Goal: Download file/media

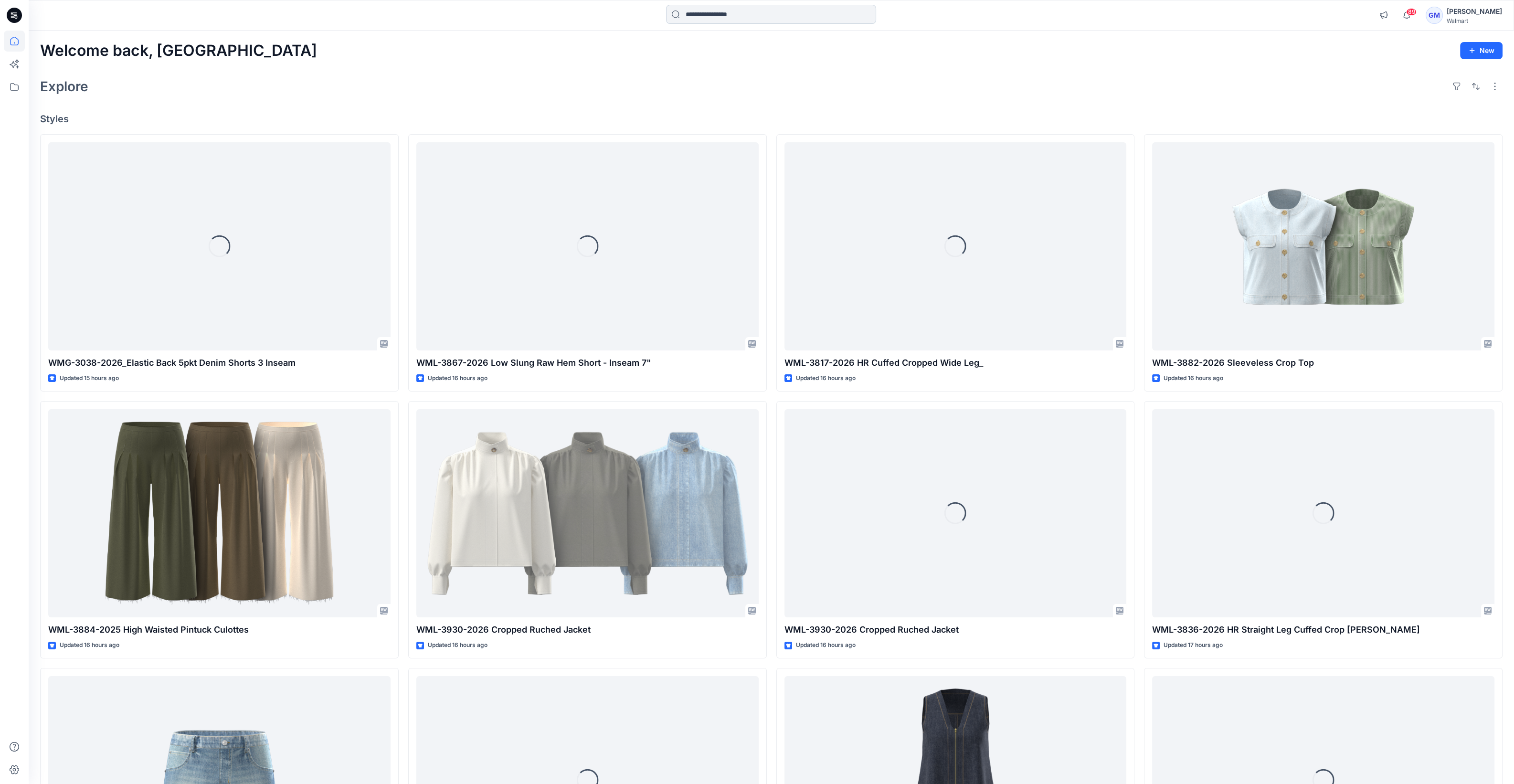
click at [745, 17] on input at bounding box center [771, 14] width 210 height 19
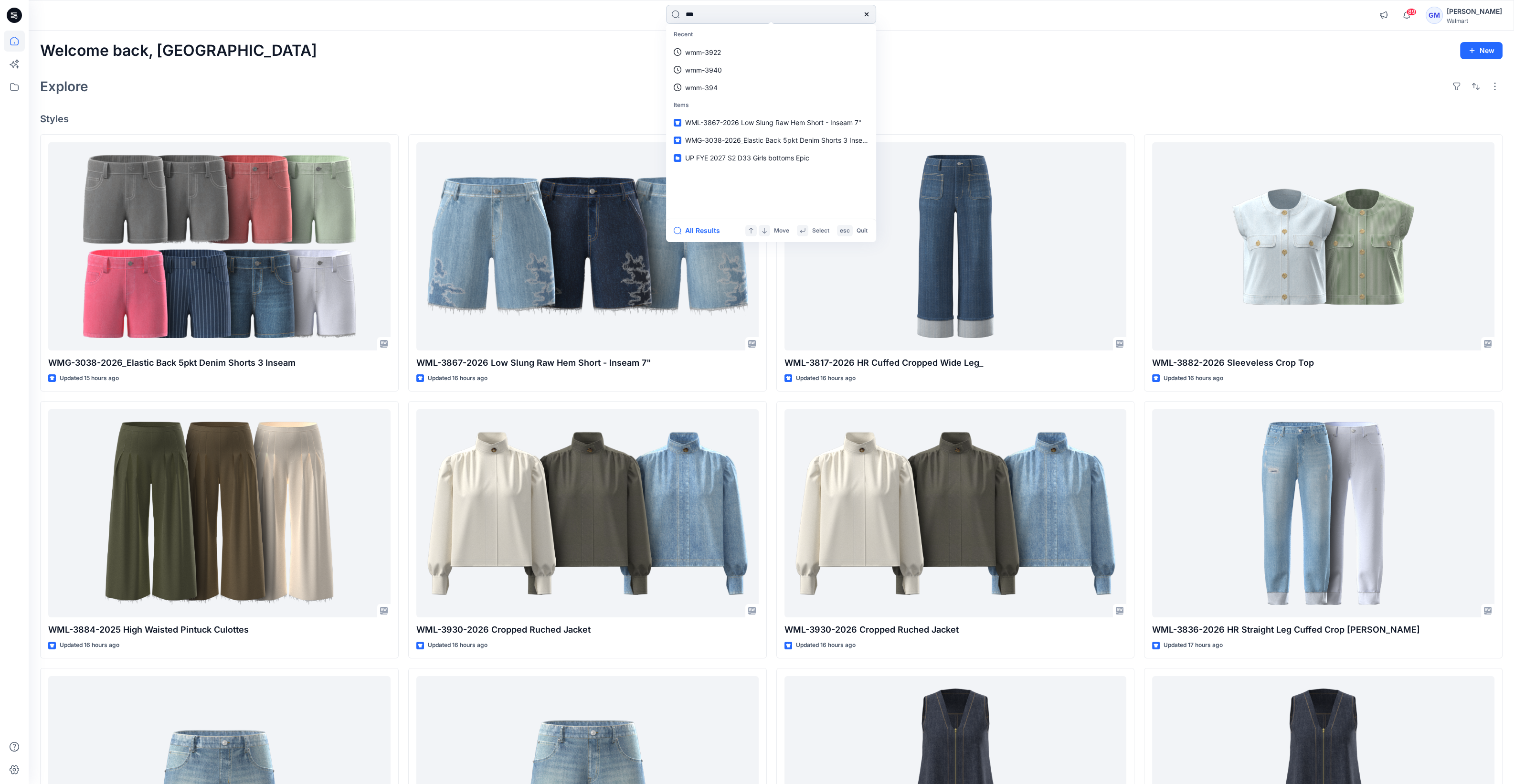
type input "****"
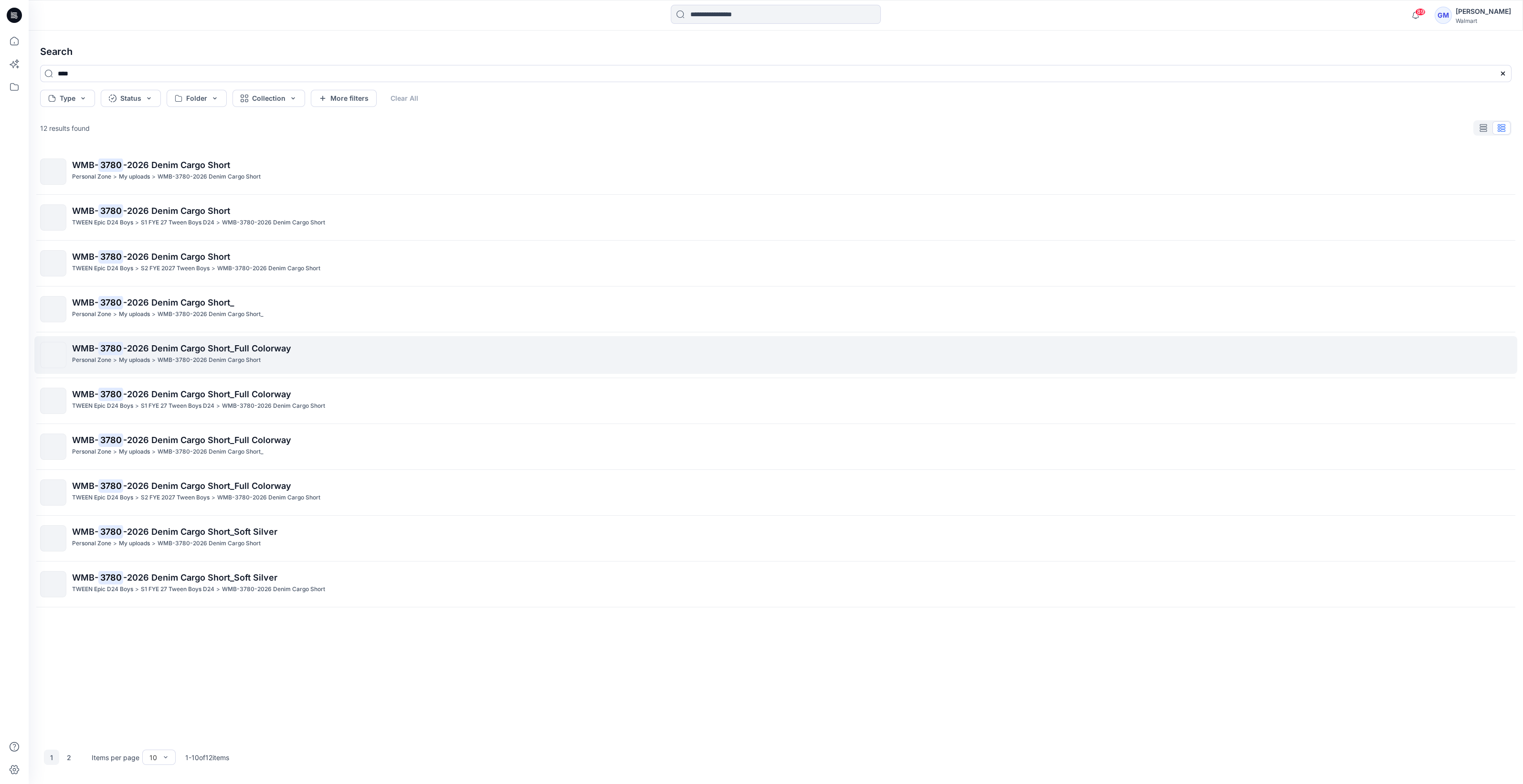
click at [305, 367] on div "WMB- 3780 -2026 Denim Cargo Short_Full Colorway Personal Zone > My uploads > WM…" at bounding box center [792, 355] width 1439 height 26
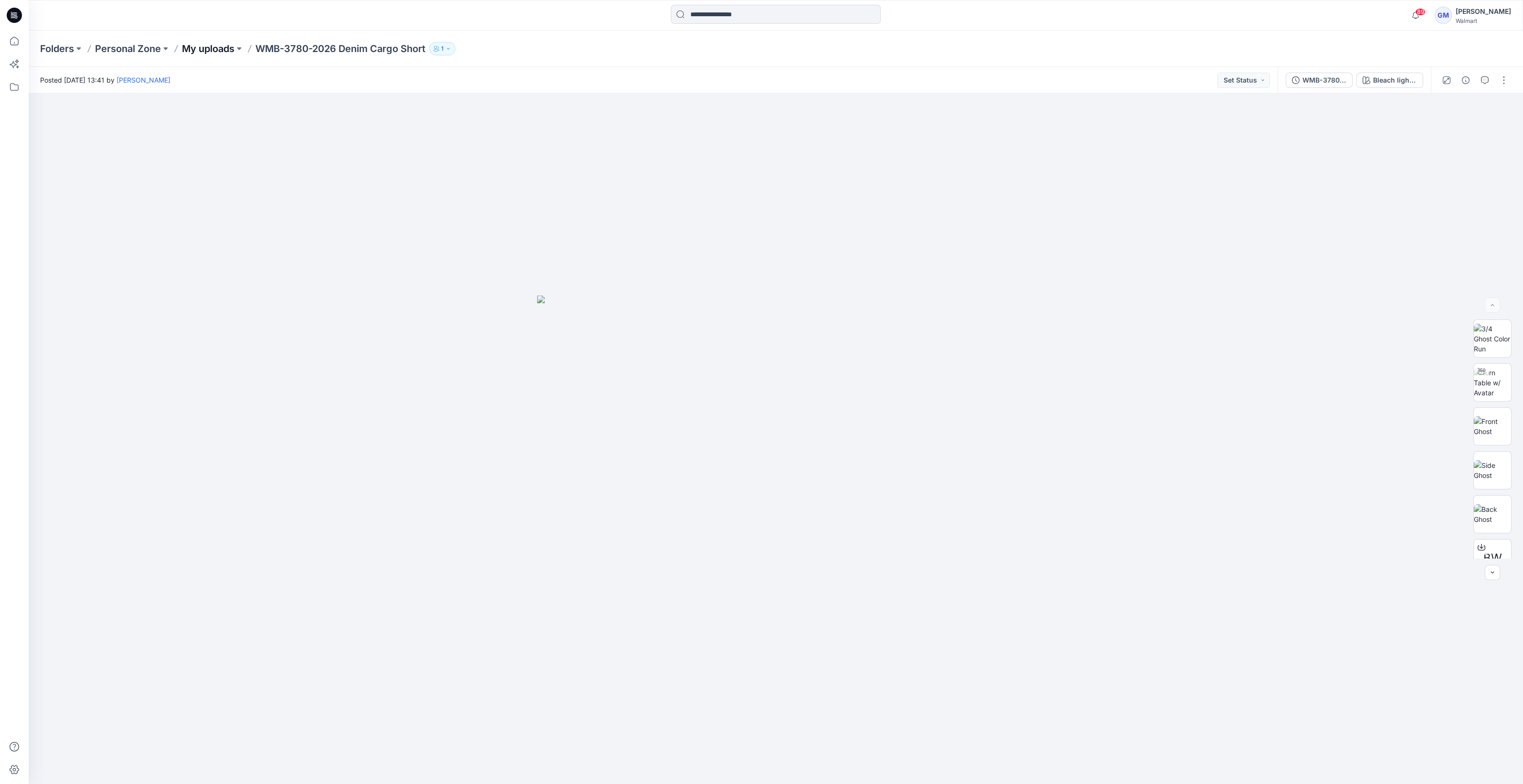
click at [215, 51] on p "My uploads" at bounding box center [208, 49] width 52 height 13
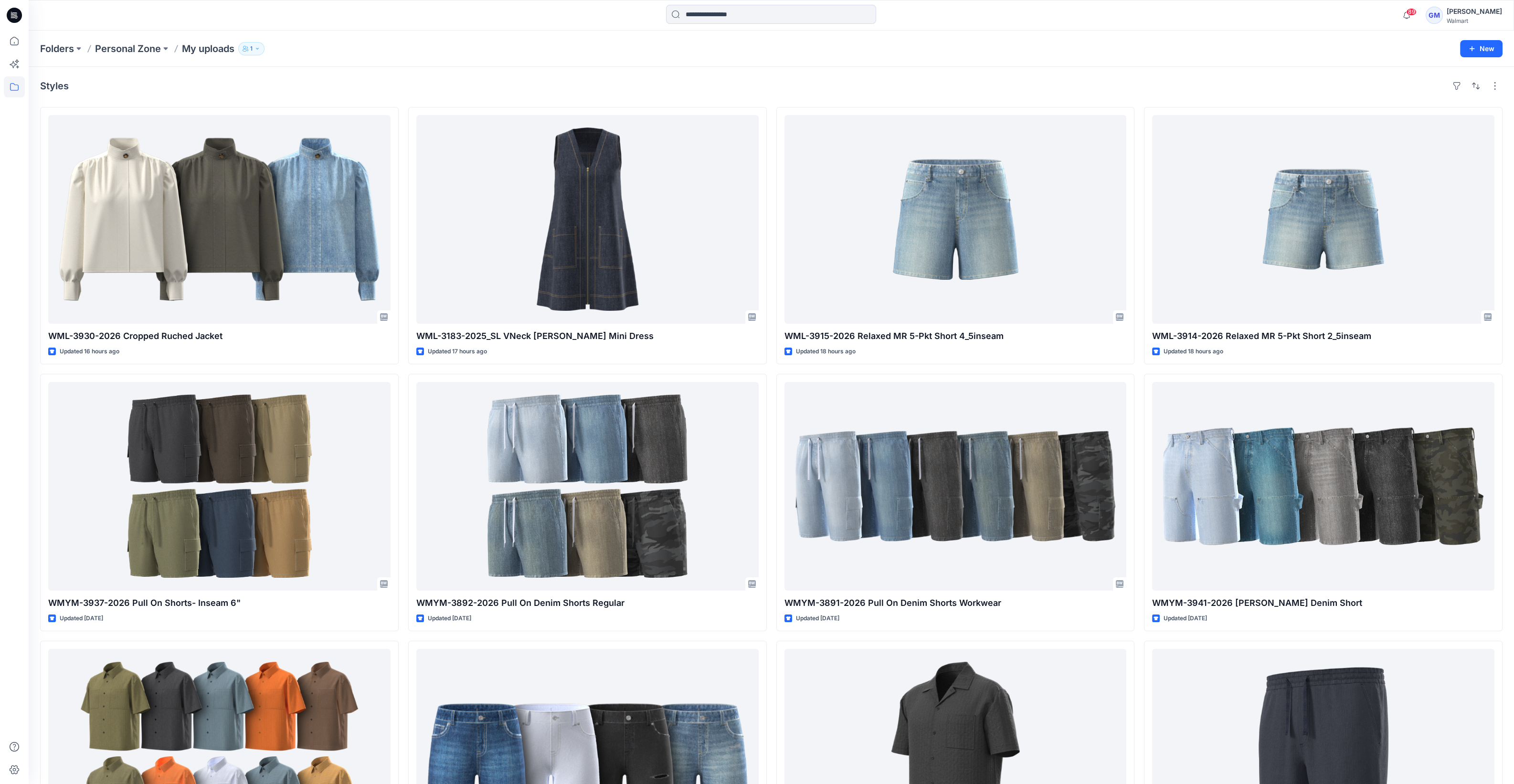
click at [17, 20] on icon at bounding box center [14, 15] width 15 height 15
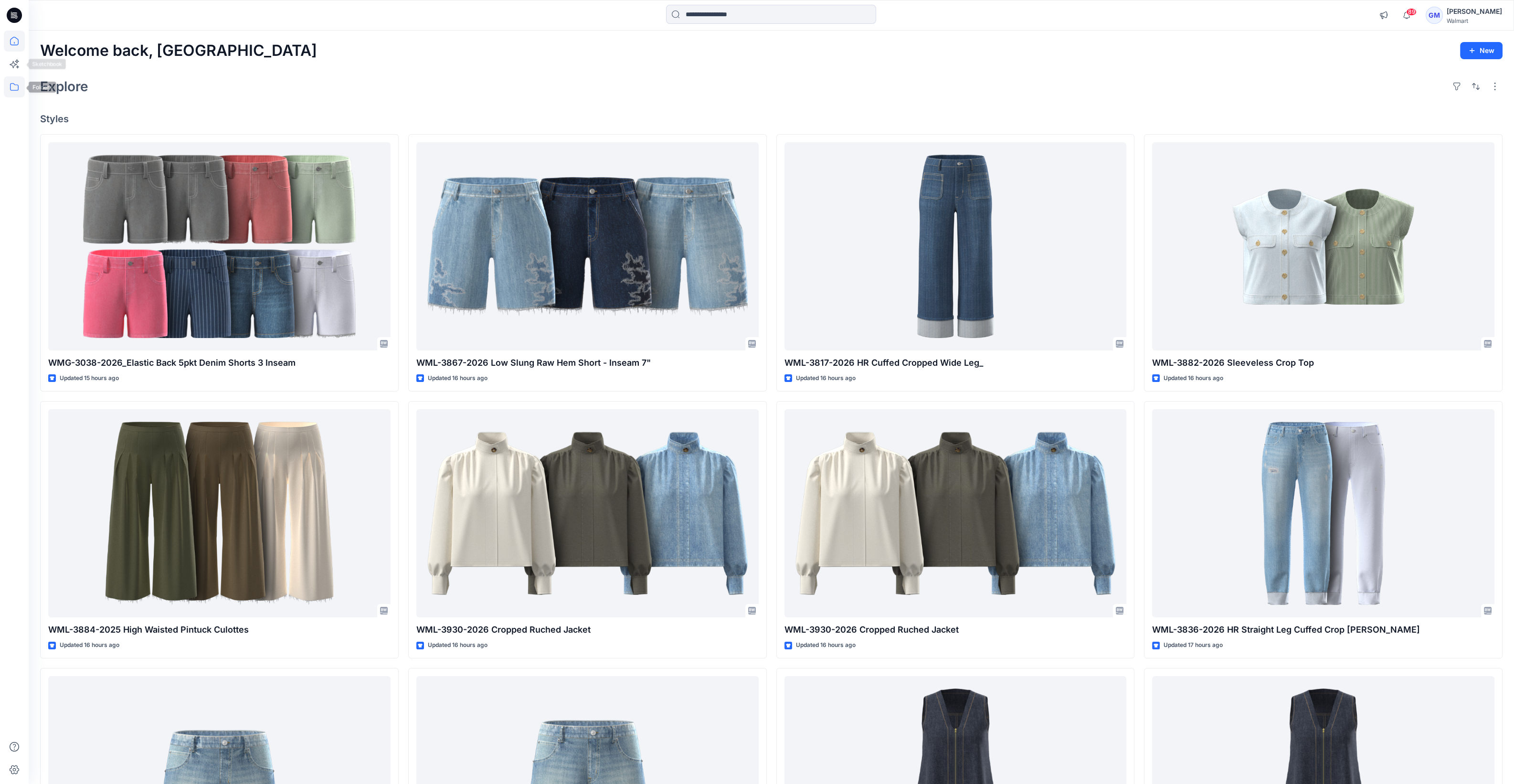
click at [7, 86] on icon at bounding box center [14, 87] width 21 height 21
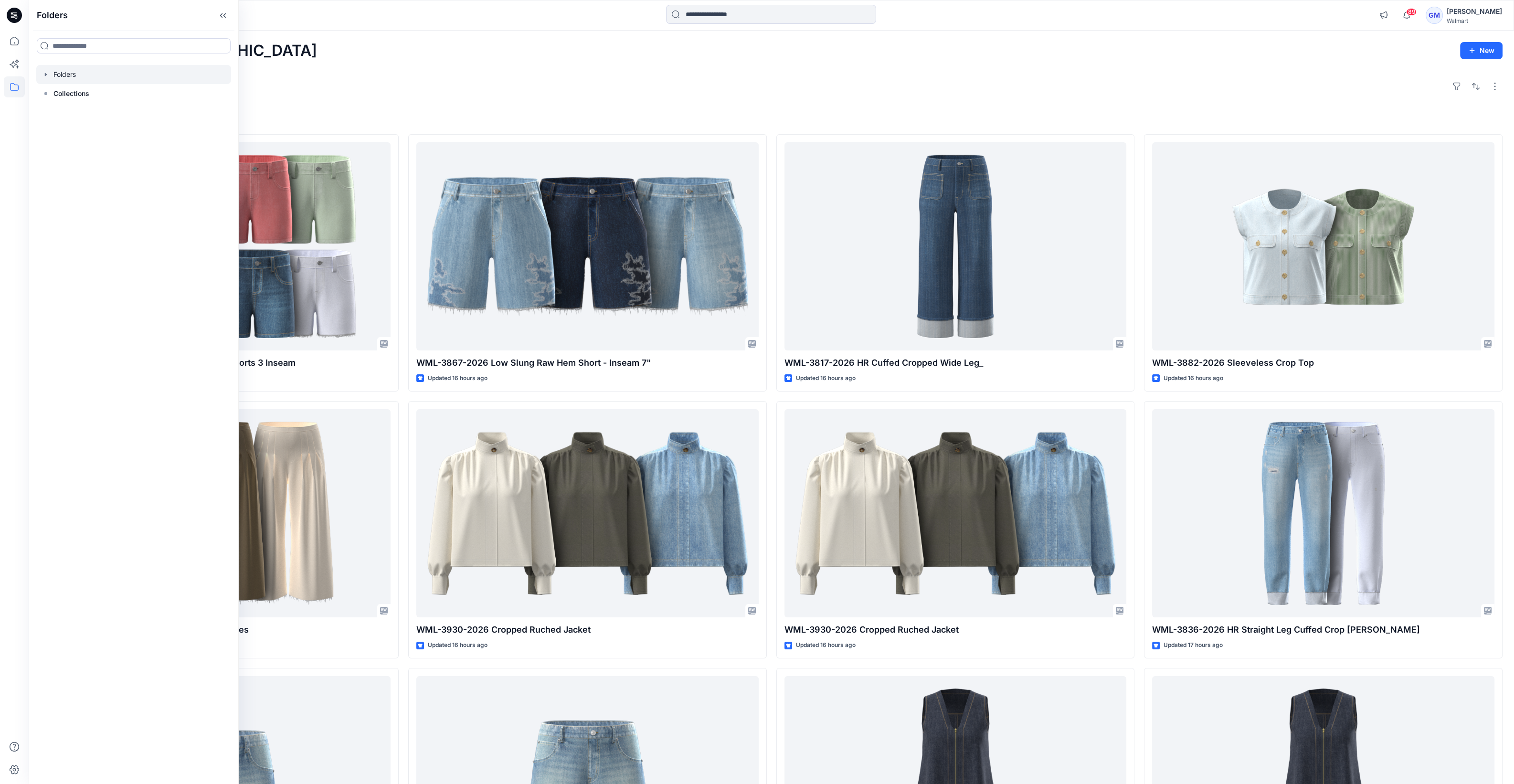
click at [60, 72] on div at bounding box center [134, 75] width 195 height 19
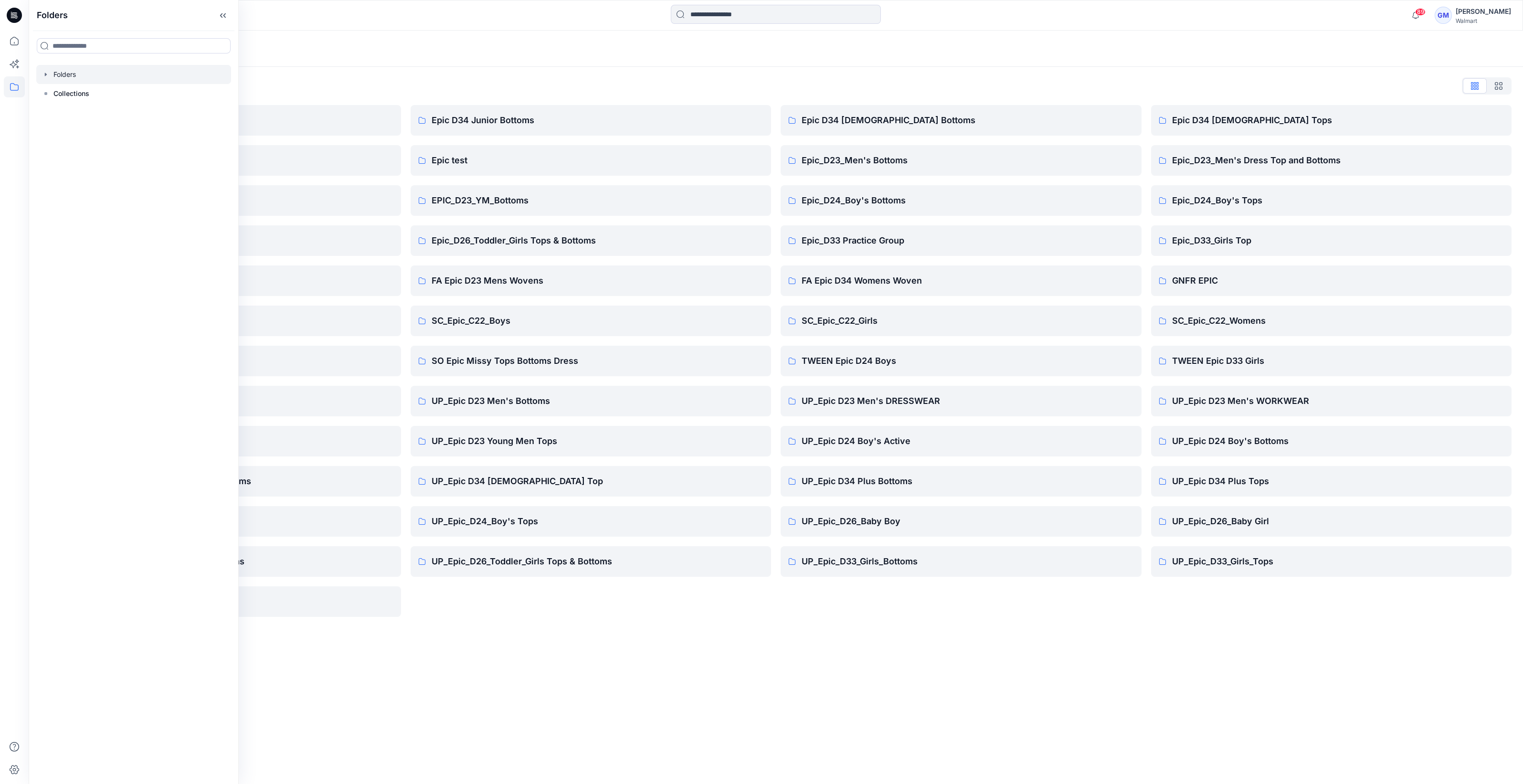
click at [676, 705] on div "Folders Folders List Epic D23 Young Men Tops Epic NYC practice board Epic_D23_M…" at bounding box center [776, 407] width 1495 height 753
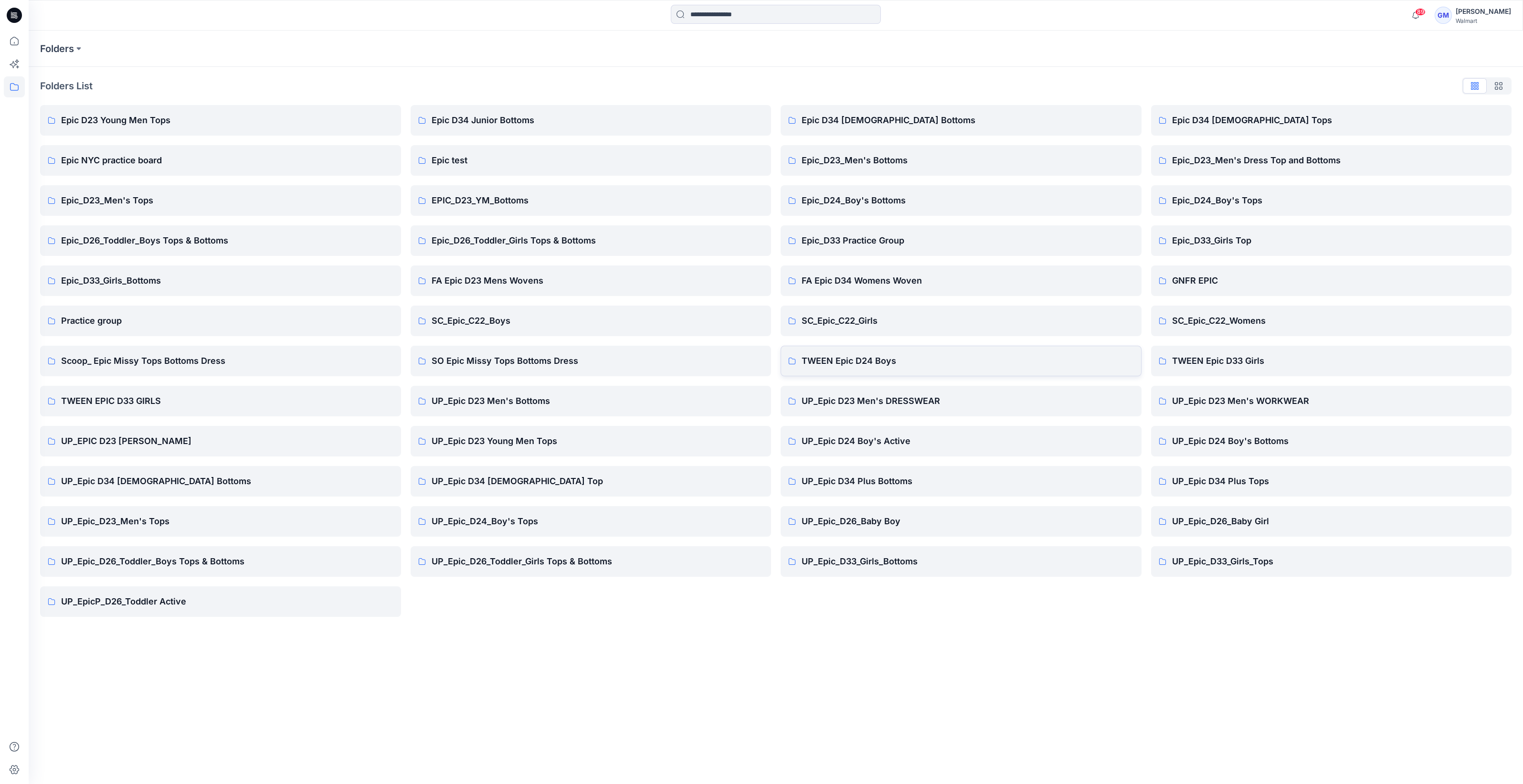
click at [905, 368] on link "TWEEN Epic D24 Boys" at bounding box center [961, 360] width 361 height 31
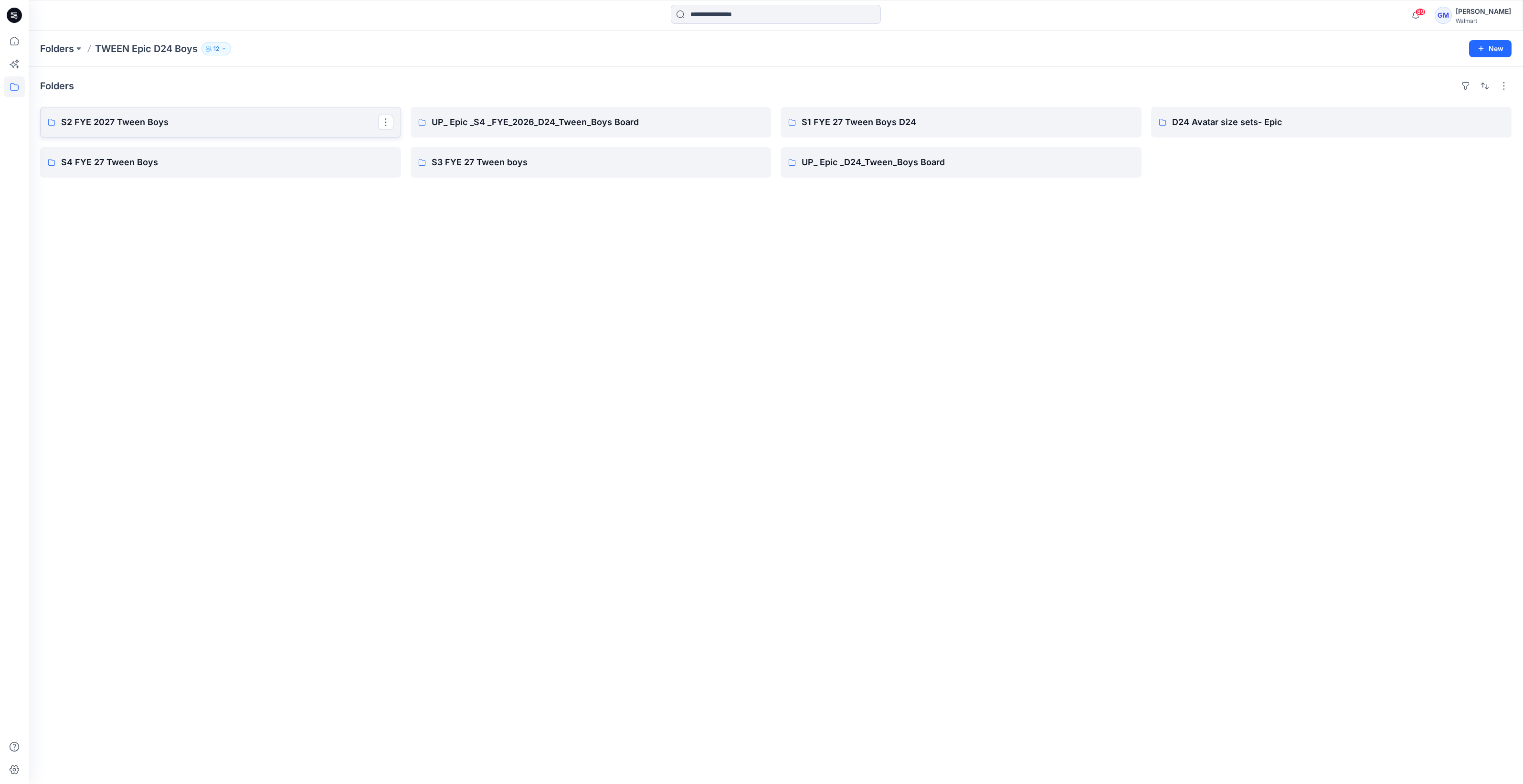
click at [122, 116] on p "S2 FYE 2027 Tween Boys" at bounding box center [220, 122] width 317 height 13
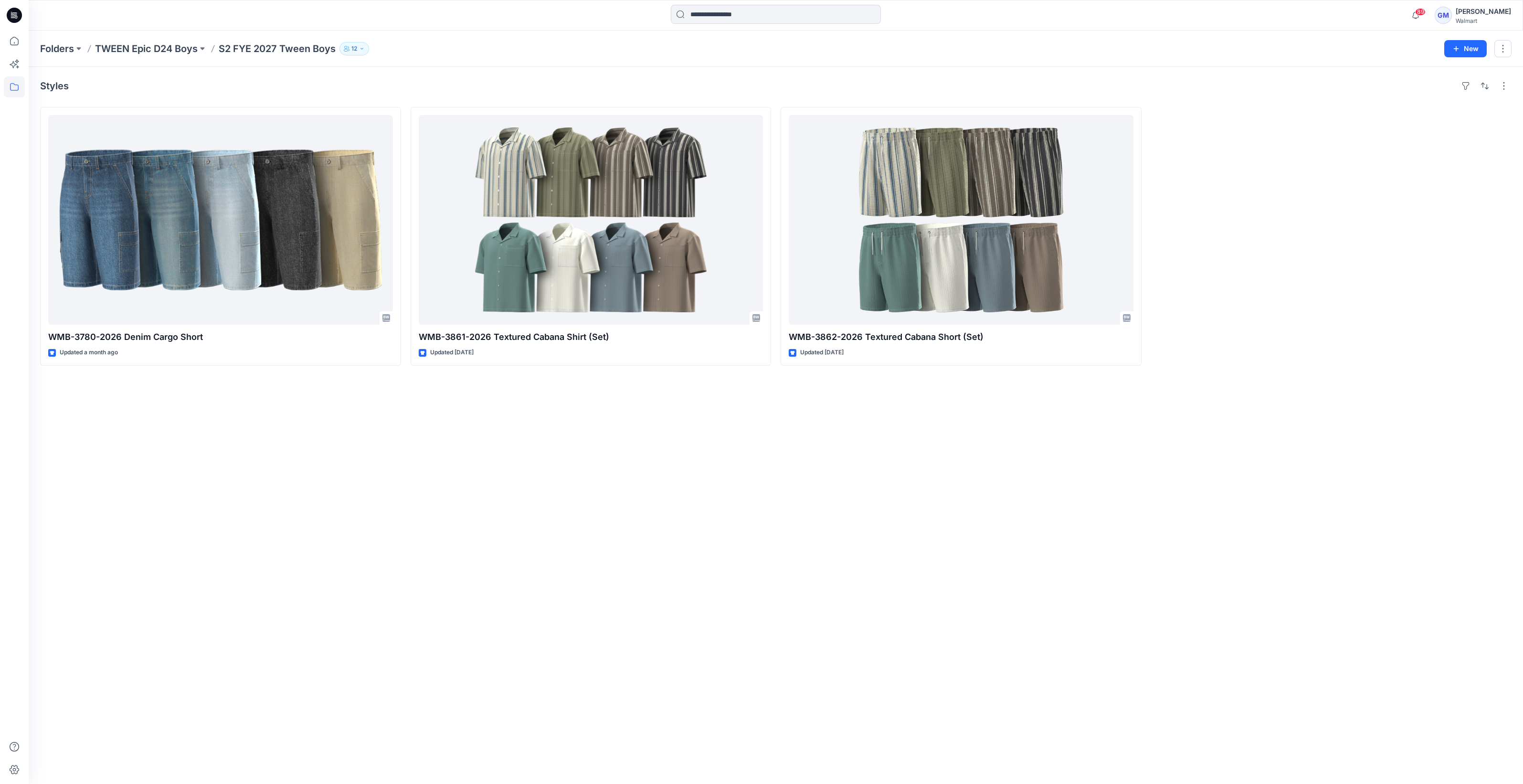
click at [637, 454] on div "Styles WMB-3780-2026 Denim Cargo Short Updated a month ago WMB-3861-2026 Textur…" at bounding box center [776, 425] width 1495 height 717
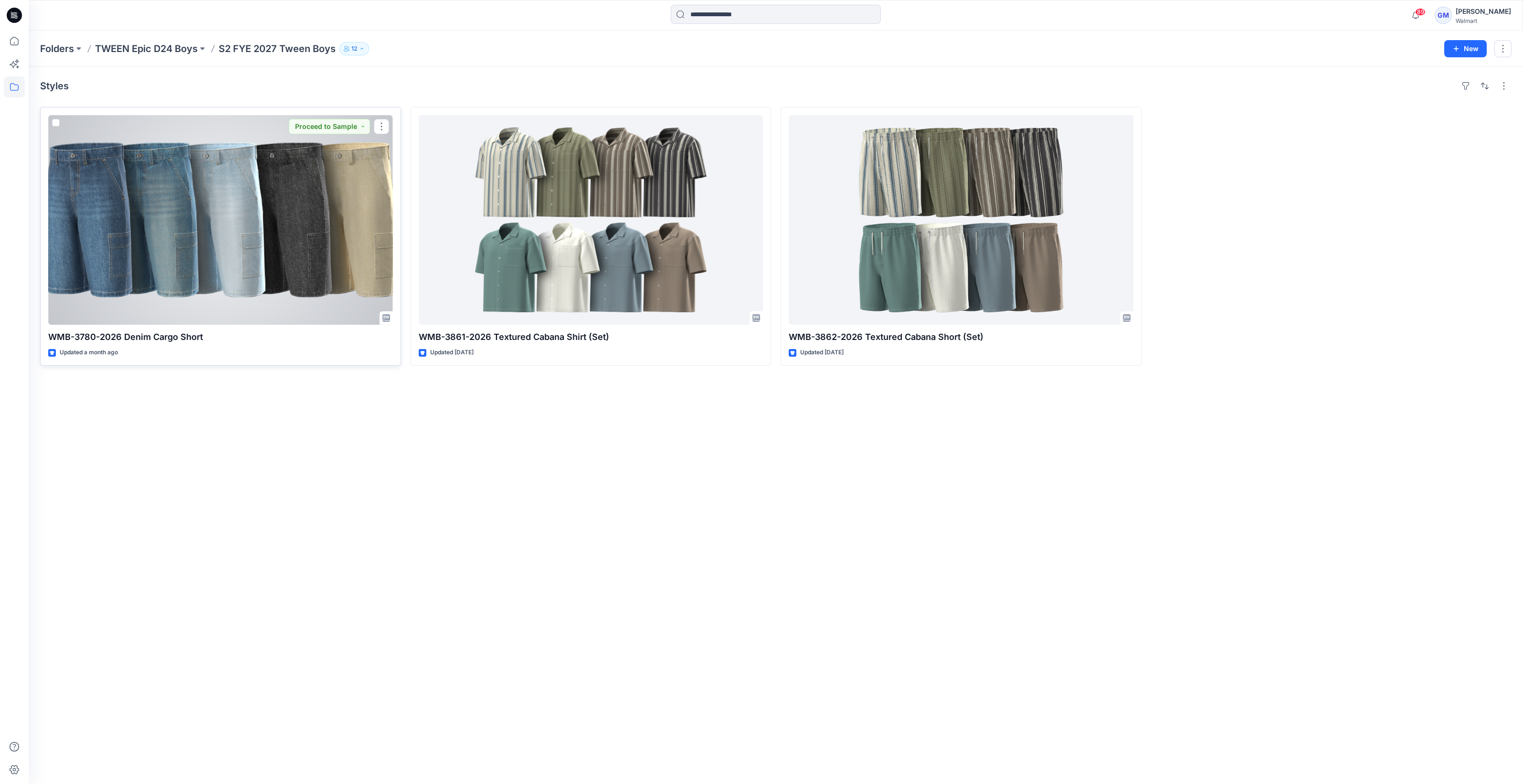
click at [329, 270] on div at bounding box center [220, 220] width 345 height 209
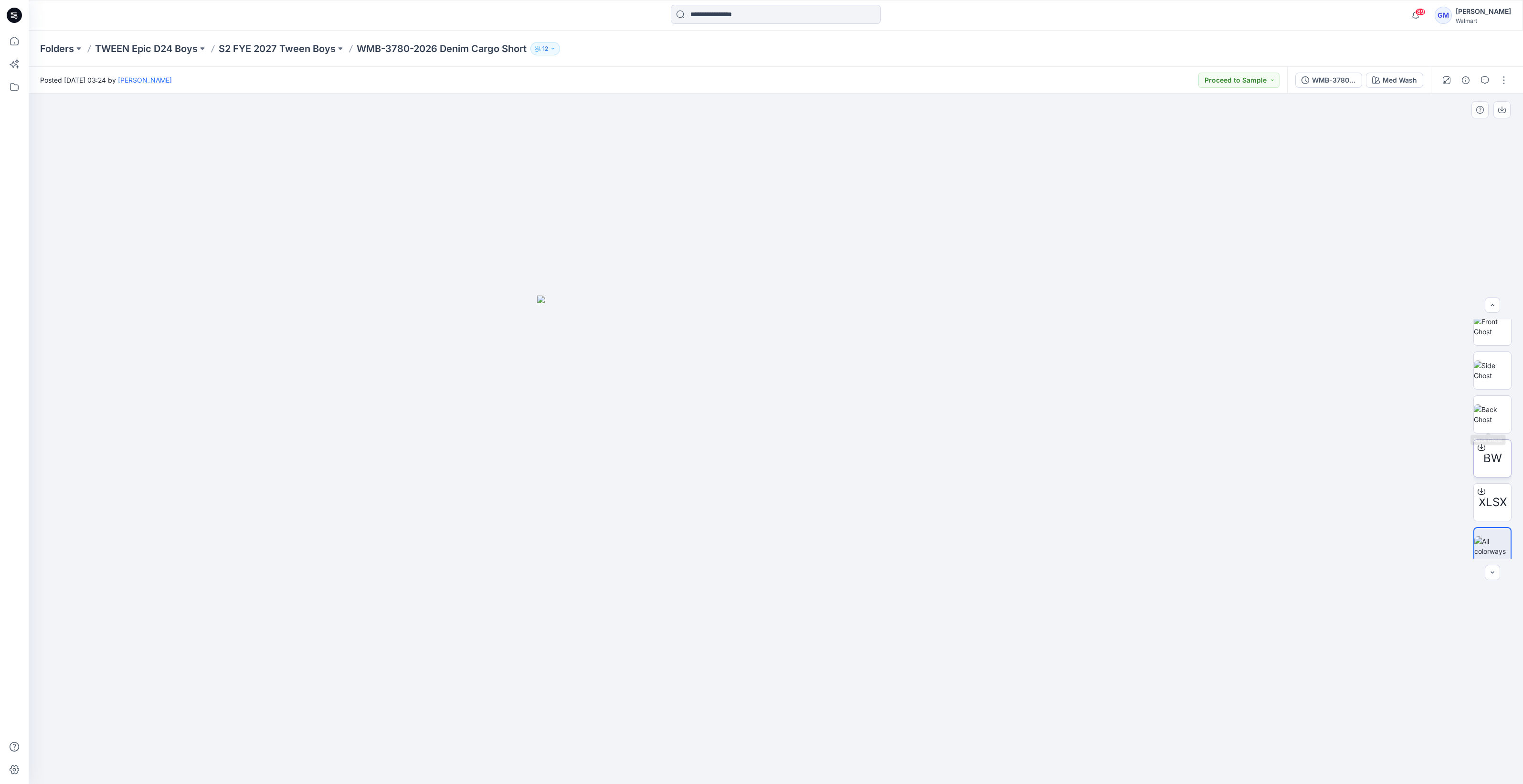
scroll to position [107, 0]
click at [1491, 438] on div "BW" at bounding box center [1492, 451] width 38 height 38
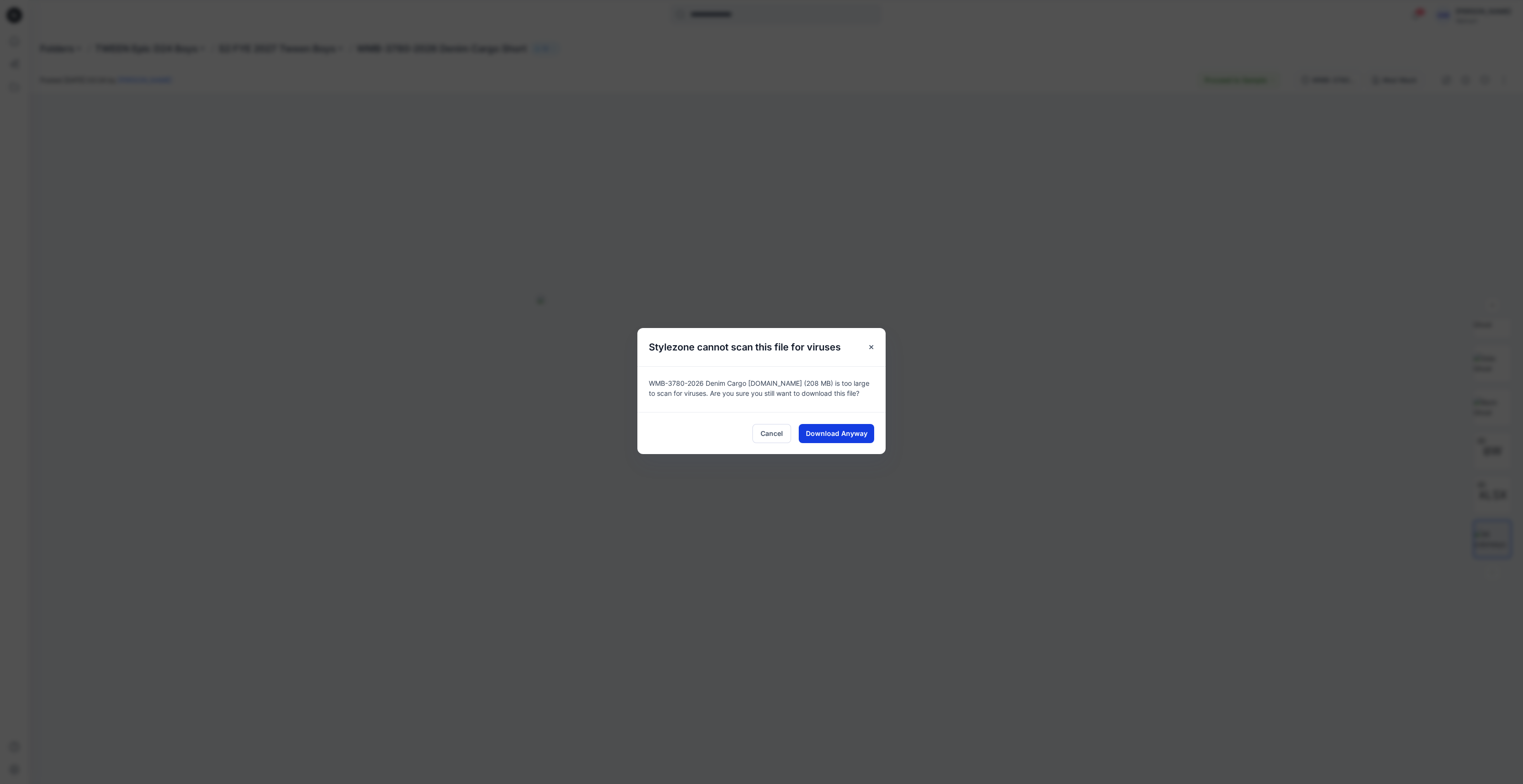
drag, startPoint x: 848, startPoint y: 422, endPoint x: 862, endPoint y: 427, distance: 14.9
click at [847, 424] on div "Cancel Download Anyway" at bounding box center [761, 433] width 249 height 42
click at [862, 428] on span "Download Anyway" at bounding box center [836, 433] width 61 height 10
